Goal: Information Seeking & Learning: Learn about a topic

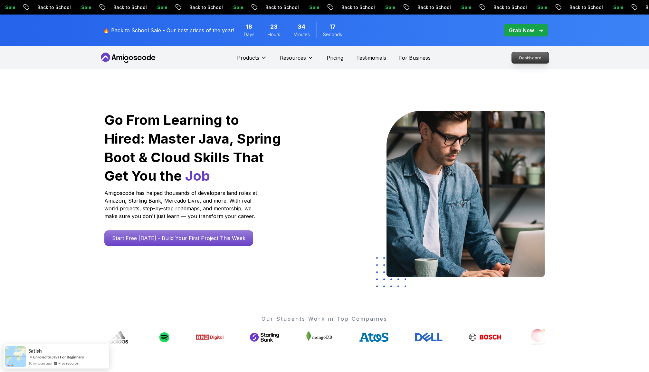
click at [522, 59] on p "Dashboard" at bounding box center [530, 57] width 37 height 11
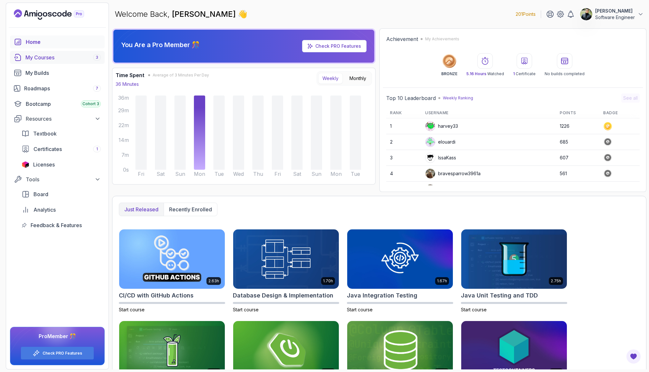
click at [67, 58] on div "My Courses 3" at bounding box center [62, 57] width 75 height 8
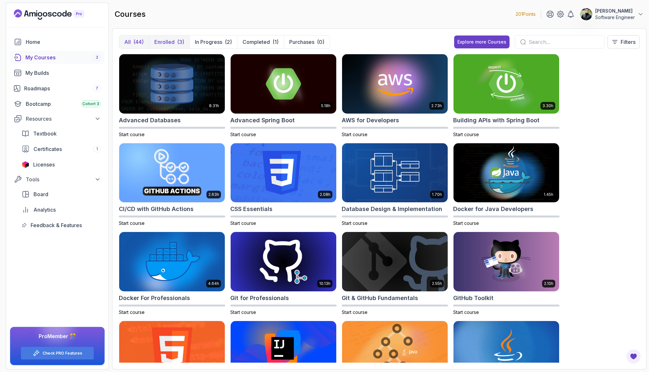
click at [166, 42] on p "Enrolled" at bounding box center [164, 42] width 20 height 8
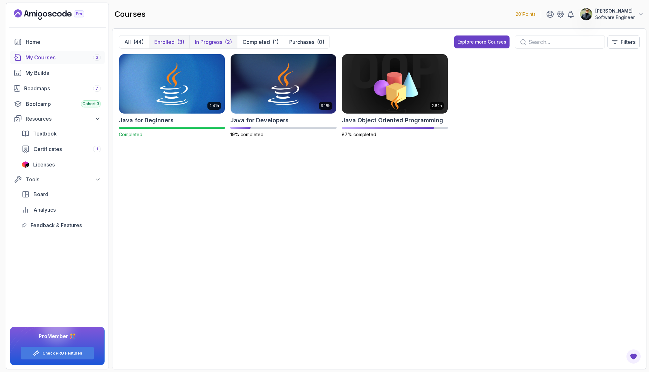
click at [206, 41] on p "In Progress" at bounding box center [208, 42] width 27 height 8
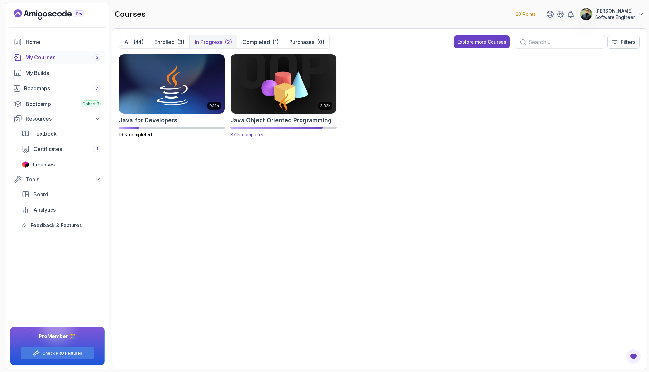
click at [248, 85] on img at bounding box center [283, 84] width 111 height 62
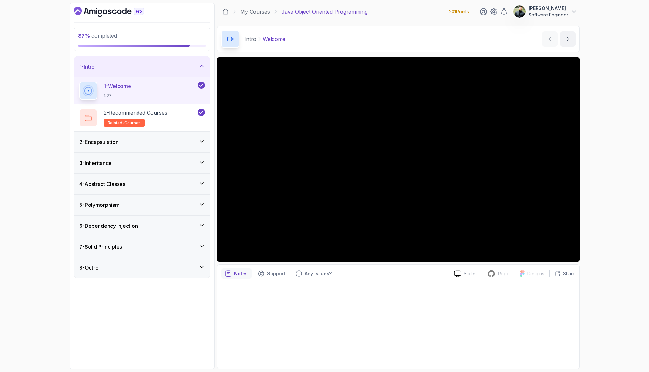
click at [192, 245] on div "7 - Solid Principles" at bounding box center [142, 247] width 126 height 8
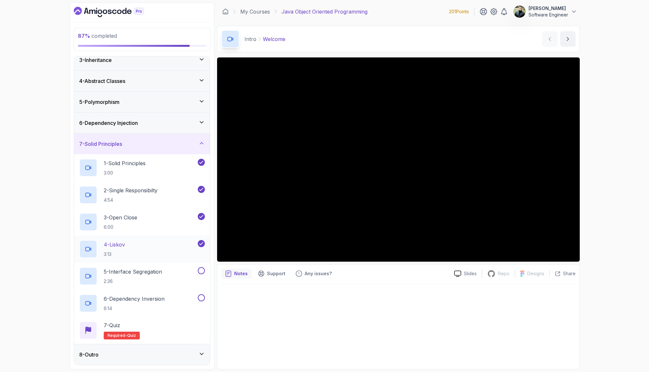
scroll to position [49, 0]
click at [154, 248] on div "4 - Liskov 3:13" at bounding box center [137, 249] width 117 height 18
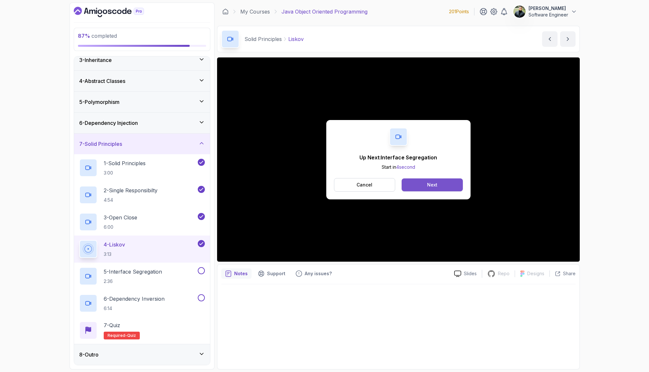
click at [411, 187] on button "Next" at bounding box center [432, 184] width 61 height 13
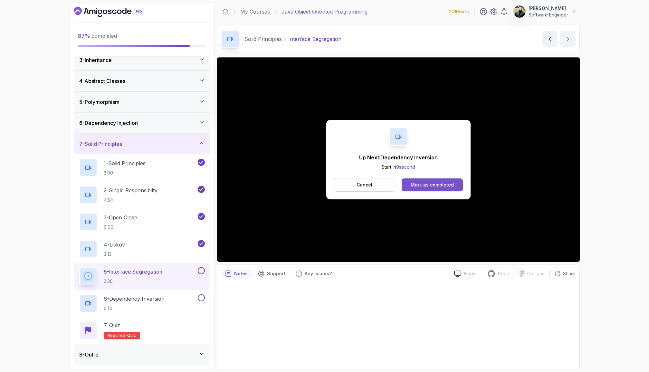
click at [418, 189] on button "Mark as completed" at bounding box center [432, 184] width 61 height 13
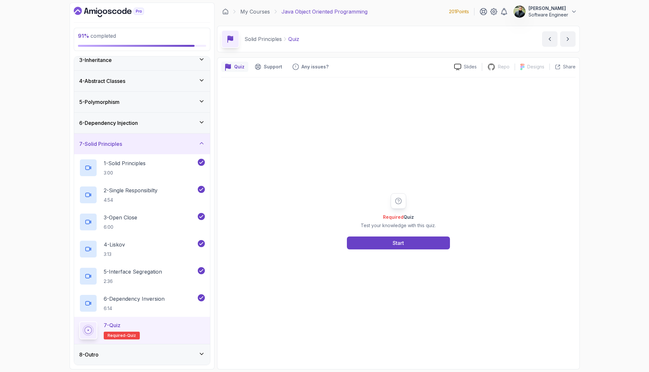
click at [199, 323] on div "7 - Quiz Required- quiz" at bounding box center [142, 330] width 126 height 18
click at [403, 242] on div "Start" at bounding box center [398, 243] width 11 height 8
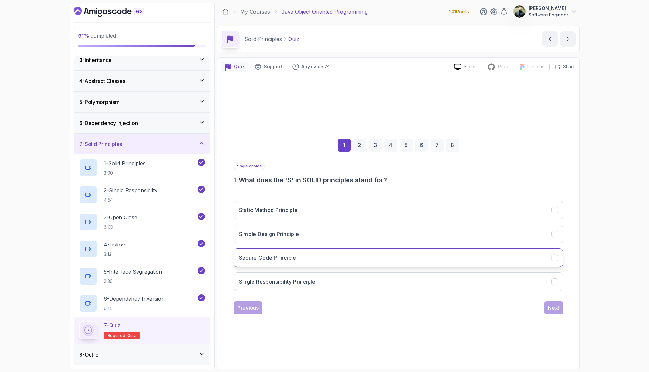
click at [344, 253] on button "Secure Code Principle" at bounding box center [399, 257] width 330 height 19
click at [404, 229] on button "Simple Design Principle" at bounding box center [399, 233] width 330 height 19
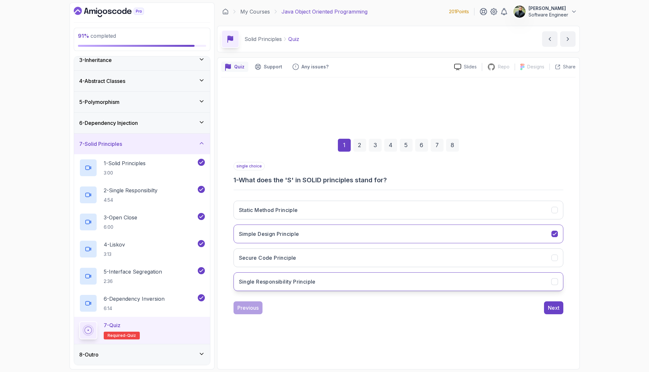
click at [376, 279] on button "Single Responsibility Principle" at bounding box center [399, 281] width 330 height 19
click at [545, 307] on button "Next" at bounding box center [553, 307] width 19 height 13
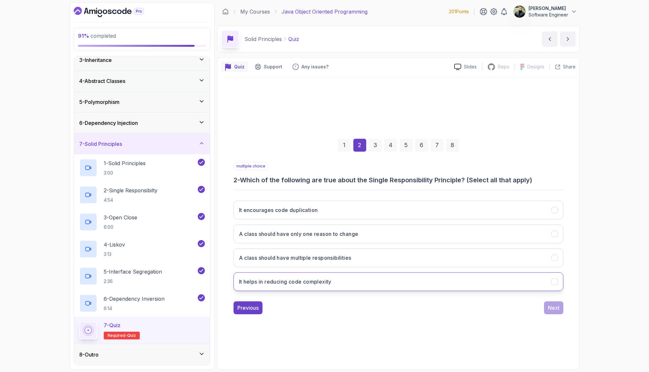
click at [435, 279] on button "It helps in reducing code complexity" at bounding box center [399, 281] width 330 height 19
click at [547, 308] on button "Next" at bounding box center [553, 307] width 19 height 13
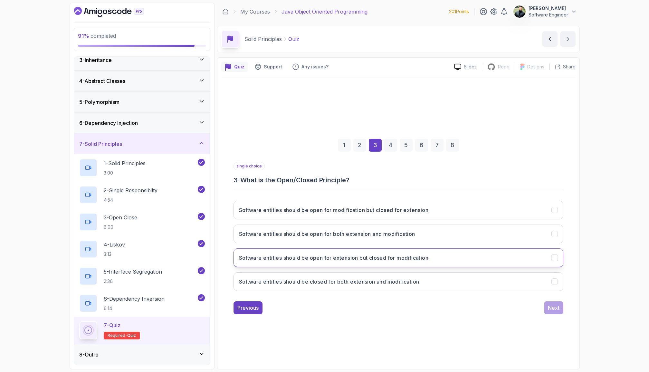
click at [420, 260] on h3 "Software entities should be open for extension but closed for modification" at bounding box center [334, 258] width 190 height 8
click at [555, 306] on div "Next" at bounding box center [554, 308] width 12 height 8
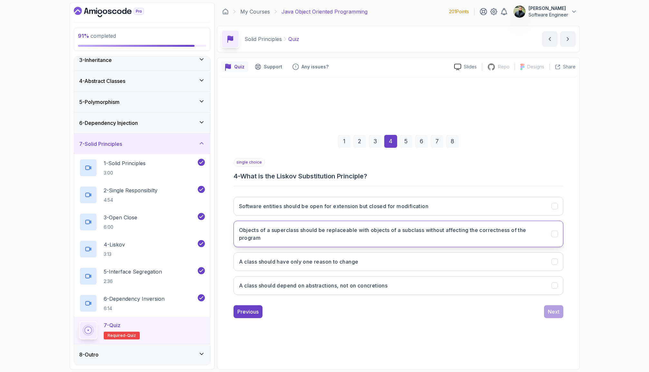
click at [391, 230] on h3 "Objects of a superclass should be replaceable with objects of a subclass withou…" at bounding box center [391, 233] width 305 height 15
click at [553, 309] on div "Next" at bounding box center [554, 311] width 12 height 8
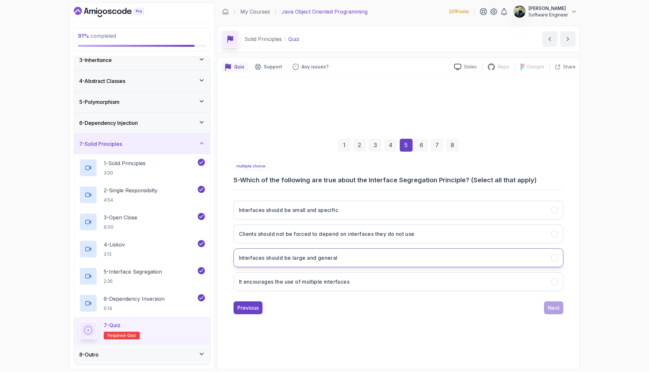
click at [432, 260] on button "Interfaces should be large and general" at bounding box center [399, 257] width 330 height 19
click at [430, 273] on button "It encourages the use of multiple interfaces" at bounding box center [399, 281] width 330 height 19
click at [429, 257] on button "Interfaces should be large and general" at bounding box center [399, 257] width 330 height 19
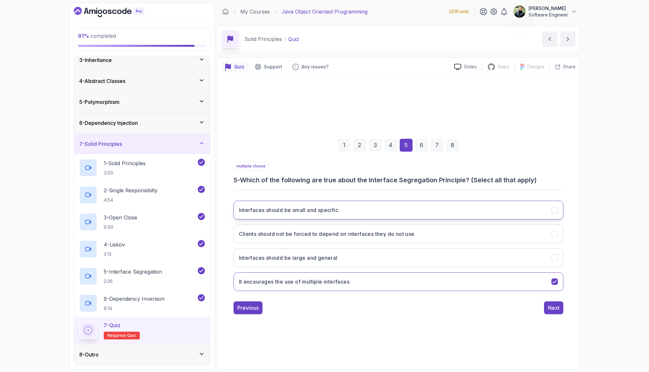
click at [409, 213] on button "Interfaces should be small and specific" at bounding box center [399, 209] width 330 height 19
click at [549, 311] on div "Next" at bounding box center [554, 308] width 12 height 8
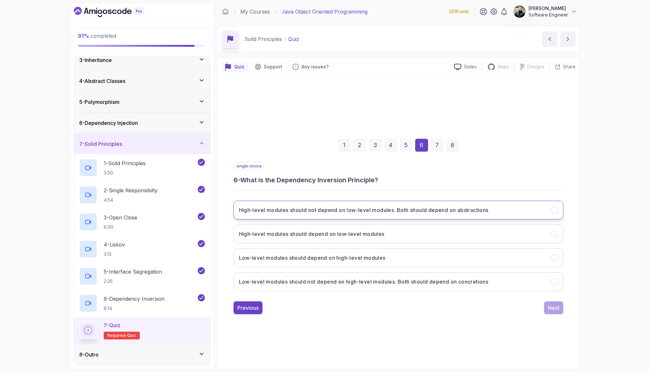
click at [450, 213] on h3 "High-level modules should not depend on low-level modules. Both should depend o…" at bounding box center [364, 210] width 250 height 8
click at [555, 308] on div "Next" at bounding box center [554, 308] width 12 height 8
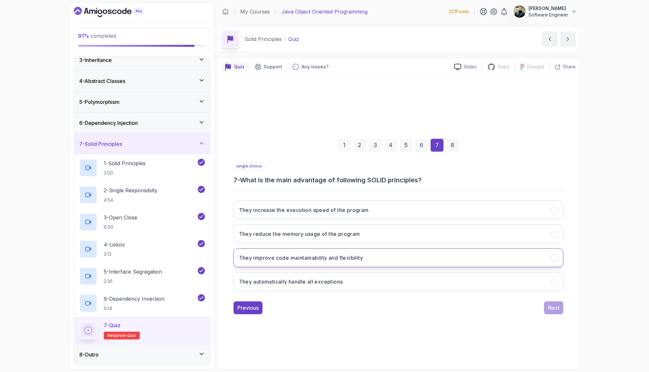
click at [348, 261] on h3 "They improve code maintainability and flexibility" at bounding box center [301, 258] width 124 height 8
click at [550, 306] on div "Next" at bounding box center [554, 308] width 12 height 8
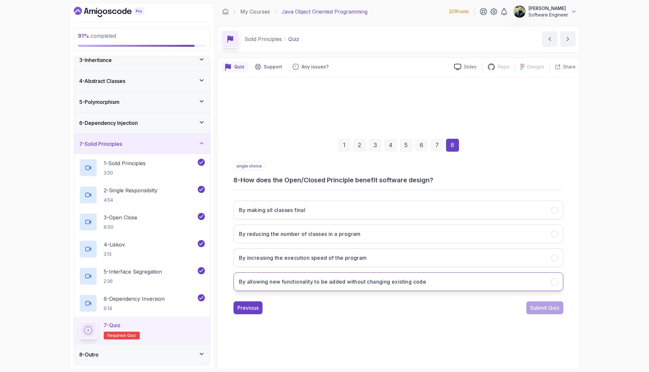
click at [382, 285] on h3 "By allowing new functionality to be added without changing existing code" at bounding box center [333, 281] width 188 height 8
click at [542, 312] on button "Submit Quiz" at bounding box center [545, 307] width 37 height 13
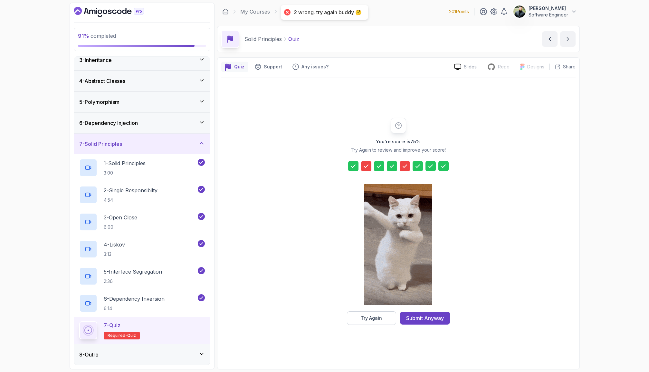
click at [368, 167] on icon at bounding box center [366, 166] width 6 height 6
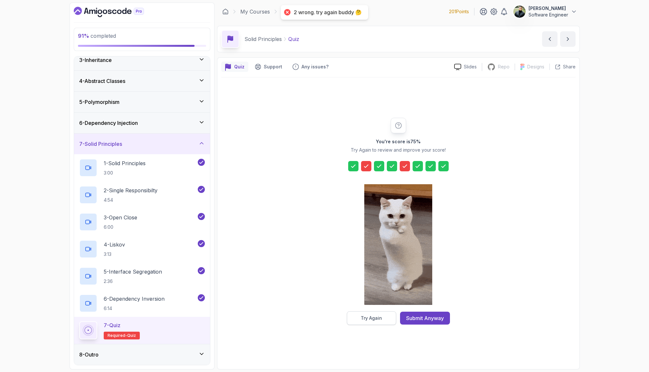
click at [379, 318] on div "Try Again" at bounding box center [371, 317] width 21 height 6
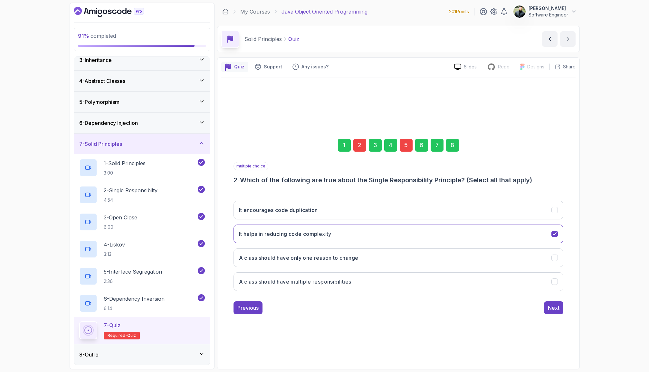
click at [361, 146] on div "2" at bounding box center [359, 145] width 13 height 13
click at [361, 144] on div "2" at bounding box center [359, 145] width 13 height 13
click at [394, 258] on button "A class should have only one reason to change" at bounding box center [399, 257] width 330 height 19
click at [556, 308] on div "Next" at bounding box center [554, 308] width 12 height 8
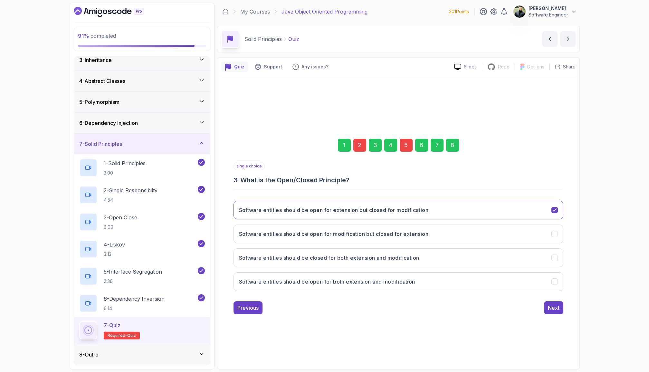
click at [407, 145] on div "5" at bounding box center [406, 145] width 13 height 13
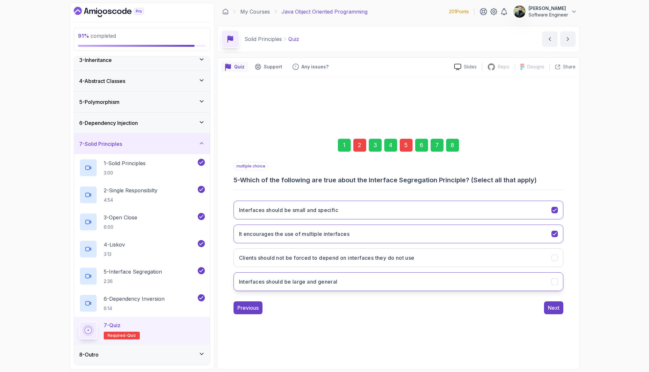
click at [425, 280] on button "Interfaces should be large and general" at bounding box center [399, 281] width 330 height 19
click at [425, 279] on button "Interfaces should be large and general" at bounding box center [399, 281] width 330 height 19
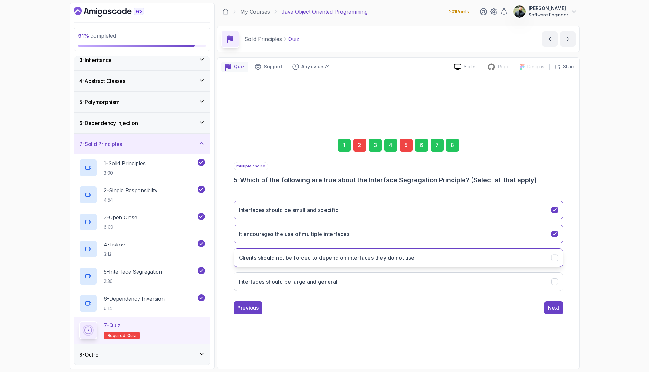
click at [426, 254] on button "Clients should not be forced to depend on interfaces they do not use" at bounding box center [399, 257] width 330 height 19
click at [556, 308] on div "Next" at bounding box center [554, 308] width 12 height 8
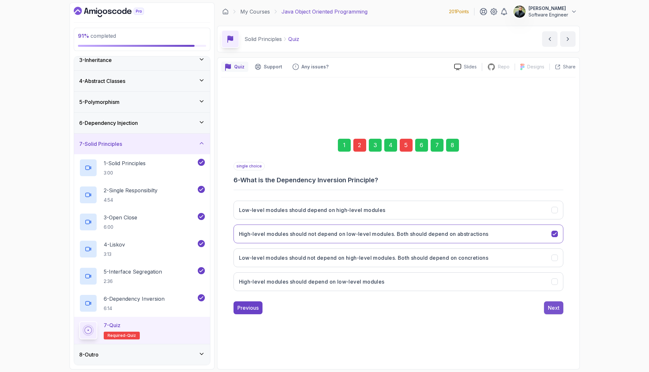
click at [556, 307] on div "Next" at bounding box center [554, 308] width 12 height 8
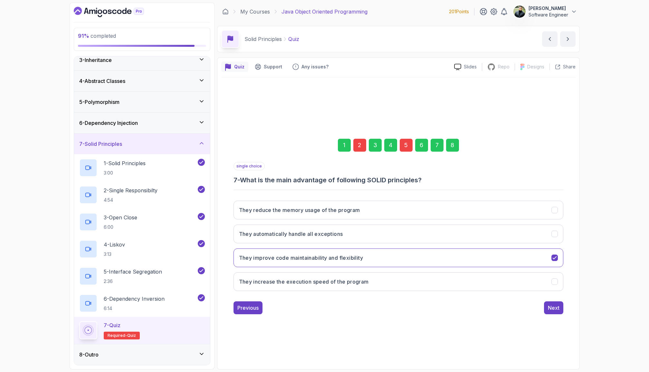
click at [556, 307] on div "Next" at bounding box center [554, 308] width 12 height 8
click at [556, 307] on div "Submit Quiz" at bounding box center [544, 308] width 29 height 8
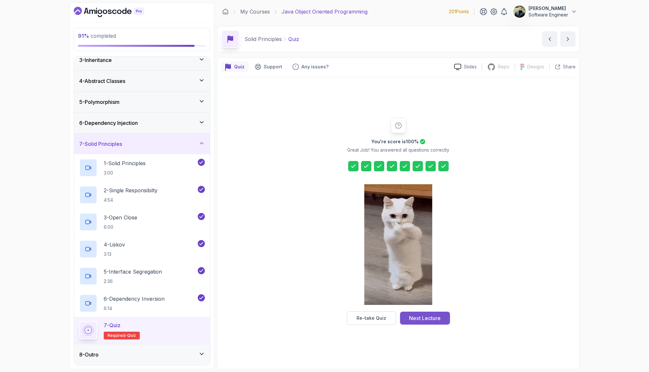
click at [417, 316] on div "Next Lecture" at bounding box center [425, 318] width 32 height 8
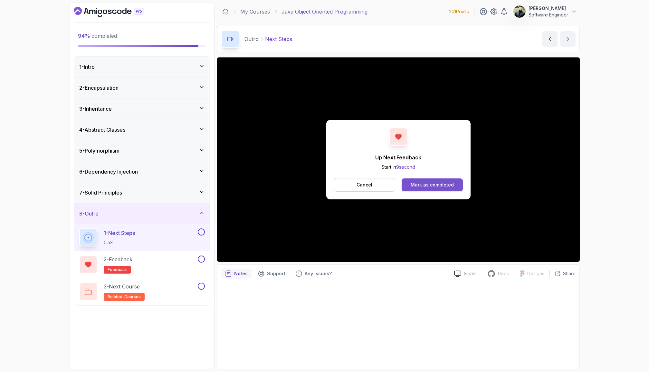
click at [418, 186] on div "Mark as completed" at bounding box center [432, 184] width 43 height 6
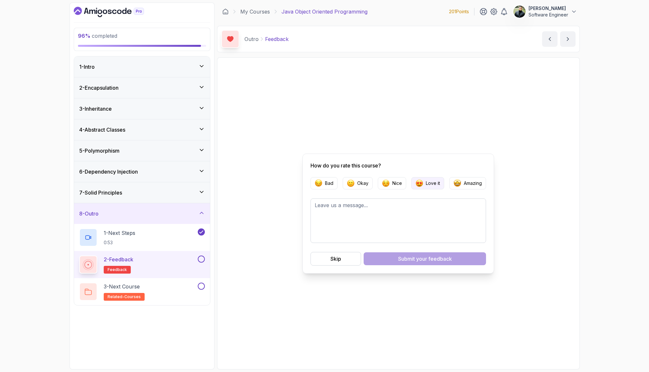
click at [421, 181] on img "button" at bounding box center [420, 183] width 8 height 8
click at [411, 259] on div "Submit your feedback" at bounding box center [425, 259] width 54 height 8
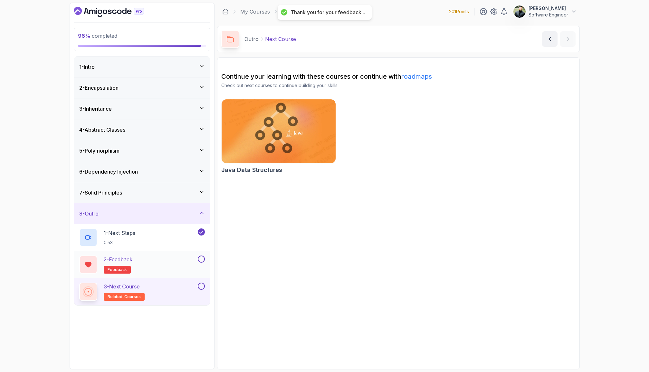
click at [188, 261] on div "2 - Feedback feedback" at bounding box center [137, 264] width 117 height 18
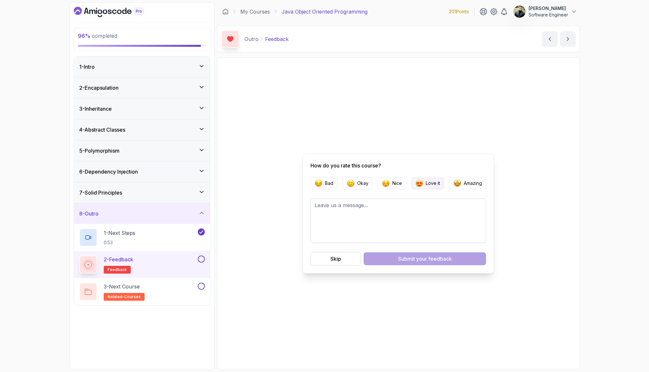
click at [429, 177] on button "Love it" at bounding box center [427, 183] width 33 height 12
click at [202, 256] on button at bounding box center [201, 258] width 7 height 7
click at [182, 286] on div "3 - Next Course related-courses" at bounding box center [137, 291] width 117 height 18
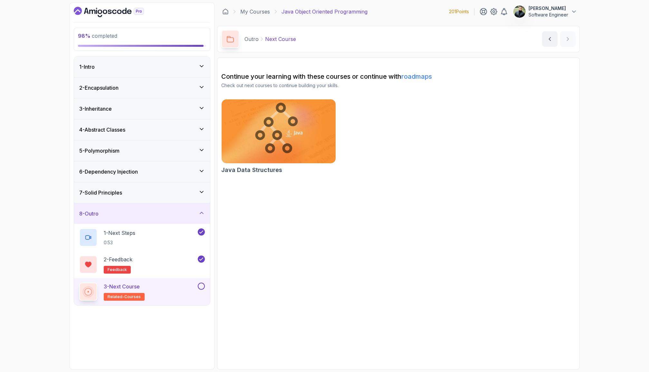
click at [201, 285] on button at bounding box center [201, 285] width 7 height 7
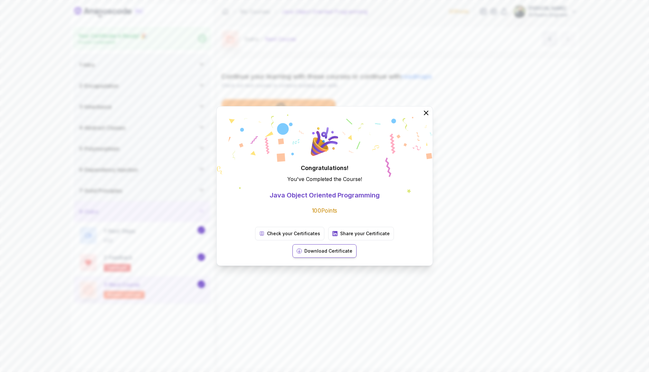
click at [353, 247] on p "Download Certificate" at bounding box center [329, 250] width 48 height 6
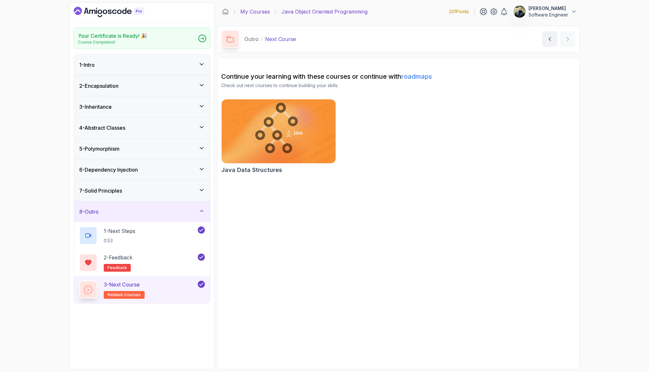
click at [251, 11] on link "My Courses" at bounding box center [255, 12] width 30 height 8
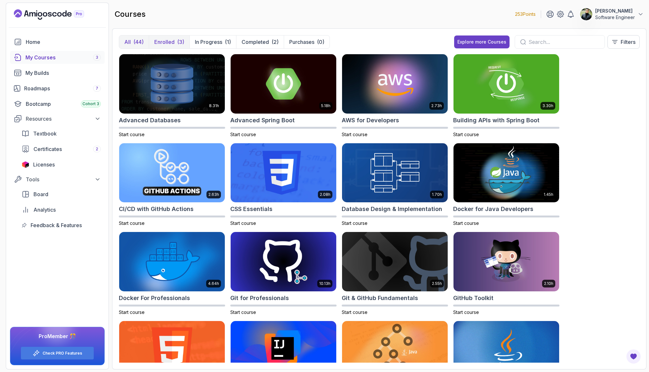
click at [173, 44] on p "Enrolled" at bounding box center [164, 42] width 20 height 8
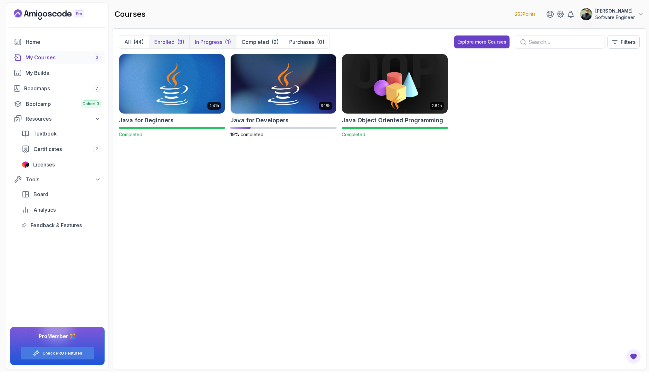
click at [209, 39] on p "In Progress" at bounding box center [208, 42] width 27 height 8
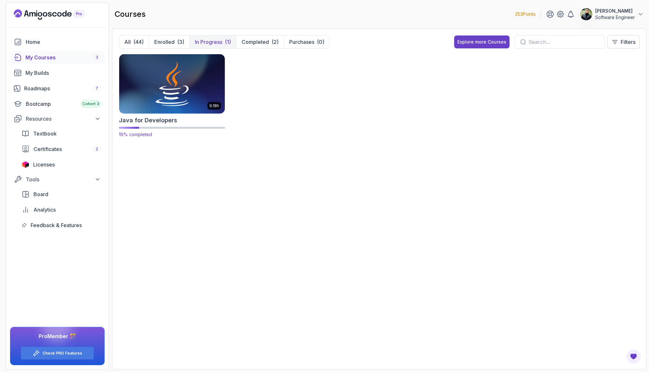
click at [187, 92] on img at bounding box center [172, 84] width 111 height 62
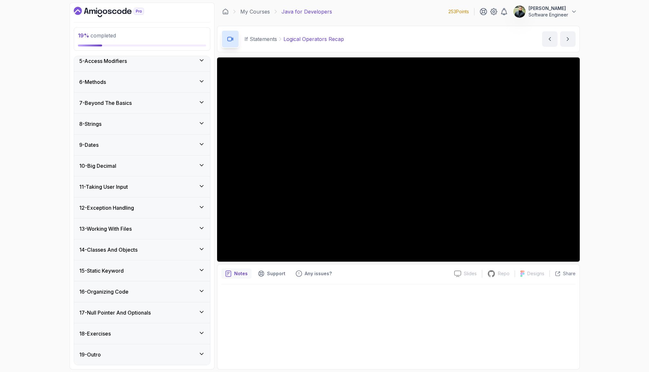
scroll to position [414, 0]
click at [490, 18] on div "My Courses Java for Developers 253 Points [PERSON_NAME] Software Engineer" at bounding box center [398, 12] width 363 height 18
click at [493, 14] on icon at bounding box center [494, 11] width 6 height 6
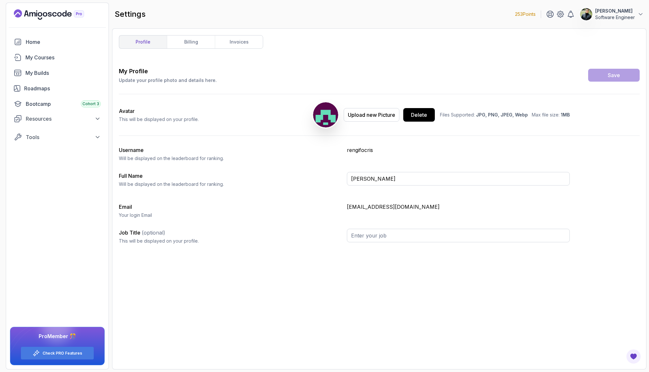
type input "Software Engineer"
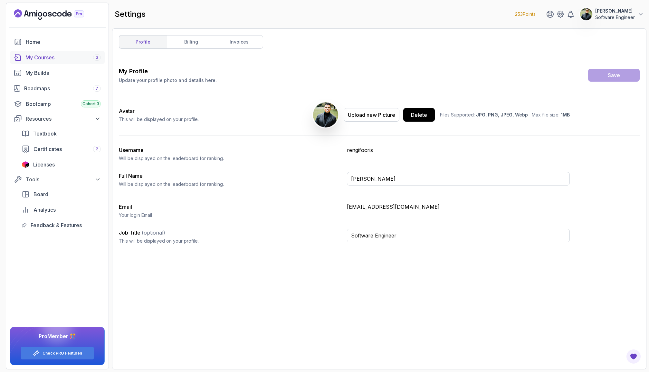
click at [55, 61] on div "My Courses 3" at bounding box center [62, 57] width 75 height 8
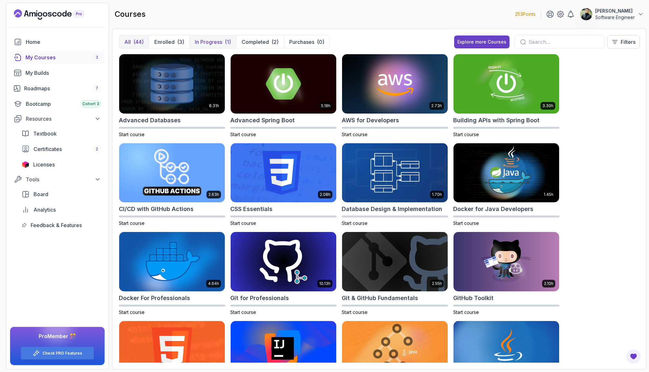
click at [207, 44] on p "In Progress" at bounding box center [208, 42] width 27 height 8
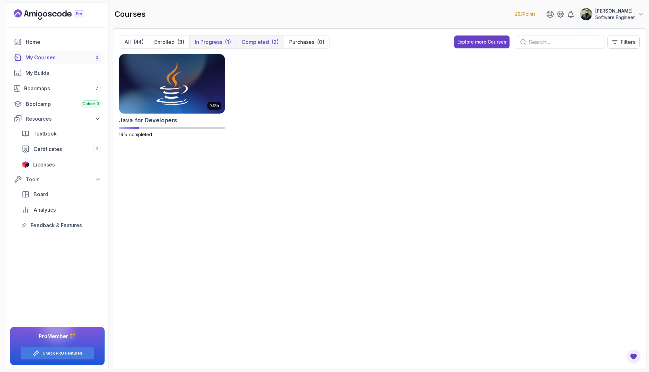
click at [270, 42] on button "Completed (2)" at bounding box center [260, 41] width 48 height 13
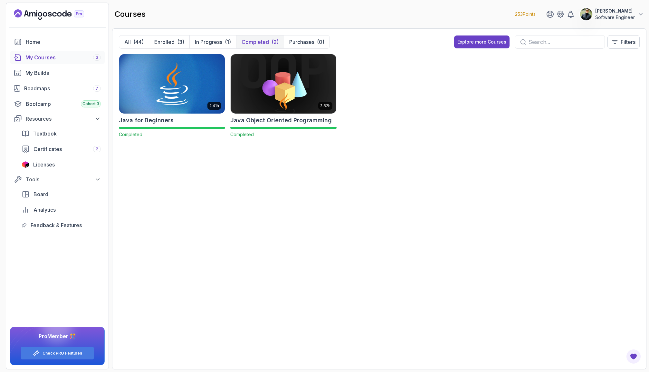
click at [47, 63] on link "My Courses 3" at bounding box center [57, 57] width 95 height 13
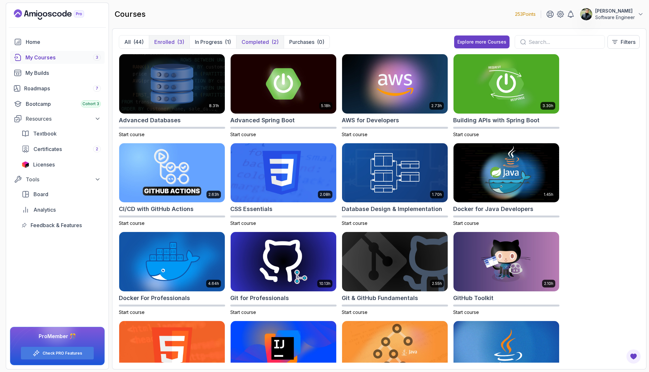
click at [166, 45] on p "Enrolled" at bounding box center [164, 42] width 20 height 8
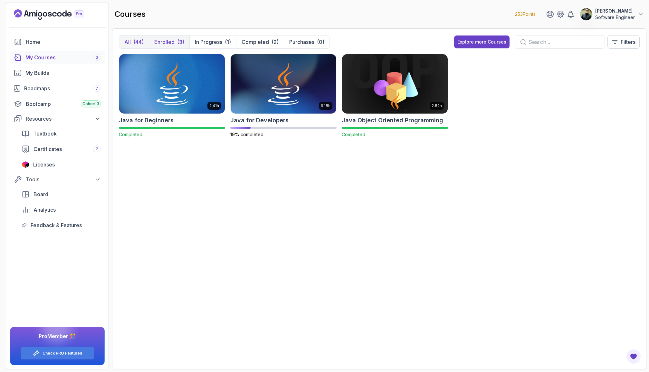
click at [134, 42] on div "(44)" at bounding box center [138, 42] width 10 height 8
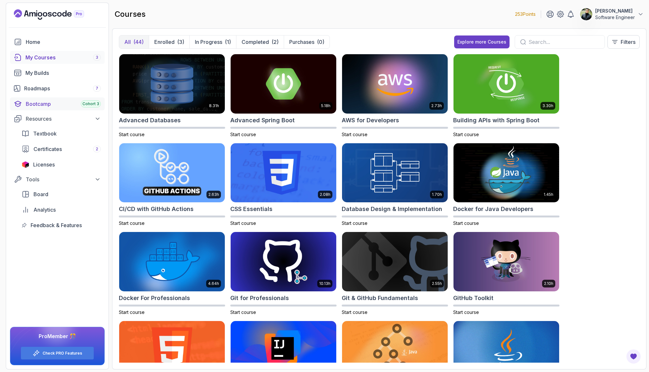
click at [44, 103] on div "Bootcamp Cohort 3" at bounding box center [63, 104] width 75 height 8
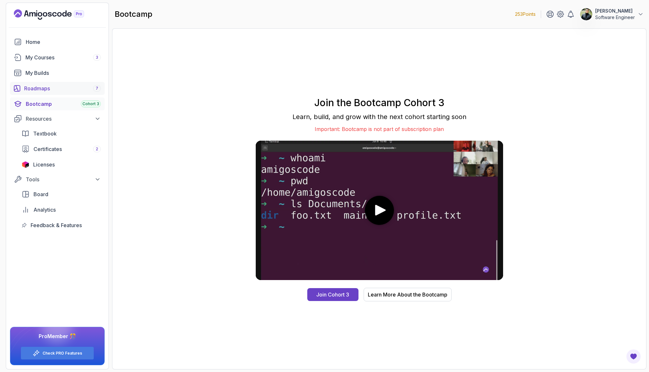
click at [50, 93] on link "Roadmaps 7" at bounding box center [57, 88] width 95 height 13
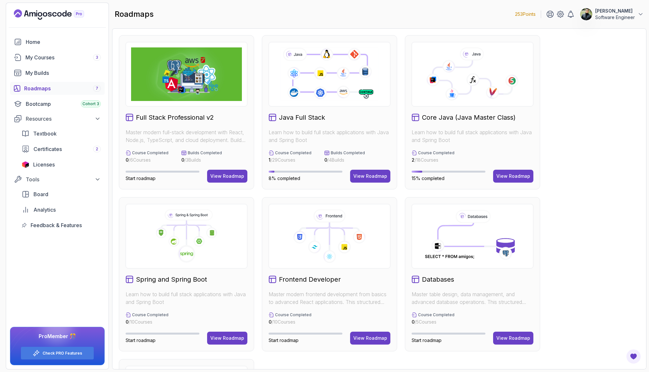
click at [181, 280] on h2 "Spring and Spring Boot" at bounding box center [171, 279] width 71 height 9
click at [193, 279] on h2 "Spring and Spring Boot" at bounding box center [171, 279] width 71 height 9
click at [168, 244] on icon at bounding box center [174, 241] width 12 height 12
click at [223, 331] on div "Spring and Spring Boot Learn how to build full stack applications with Java and…" at bounding box center [186, 274] width 135 height 154
click at [227, 338] on div "View Roadmap" at bounding box center [227, 337] width 34 height 6
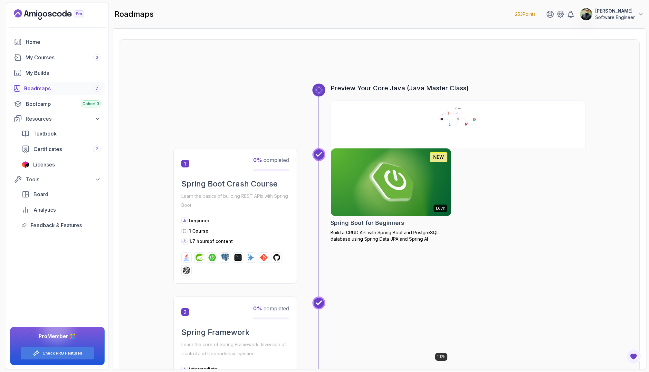
scroll to position [15, 0]
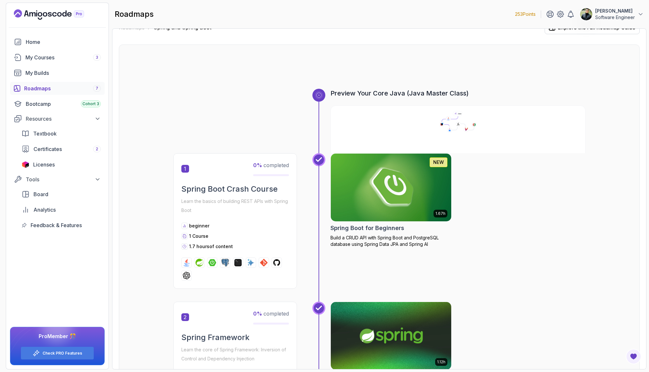
click at [212, 190] on h2 "Spring Boot Crash Course" at bounding box center [235, 189] width 108 height 10
click at [209, 199] on p "Learn the basics of building REST APIs with Spring Boot" at bounding box center [235, 206] width 108 height 18
click at [183, 169] on span "1" at bounding box center [185, 169] width 8 height 8
click at [348, 205] on img at bounding box center [391, 187] width 127 height 71
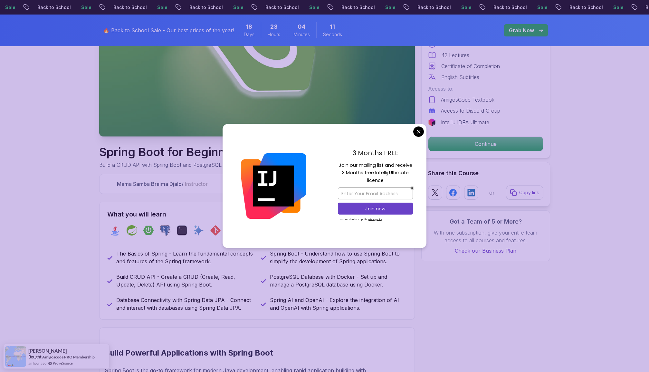
scroll to position [53, 0]
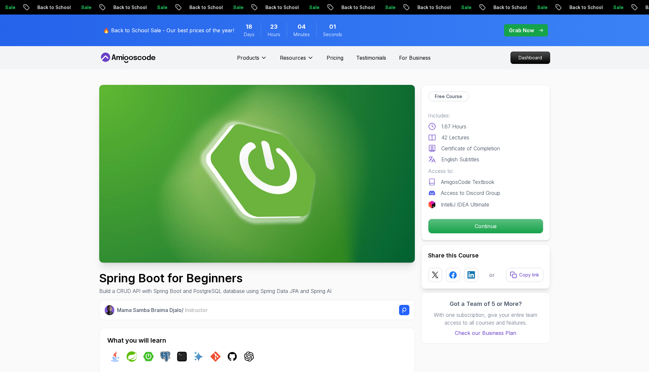
scroll to position [0, 0]
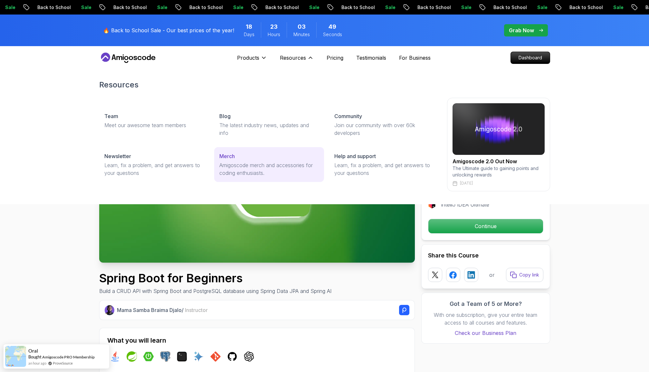
click at [291, 161] on p "Amigoscode merch and accessories for coding enthusiasts." at bounding box center [269, 168] width 100 height 15
